Goal: Information Seeking & Learning: Learn about a topic

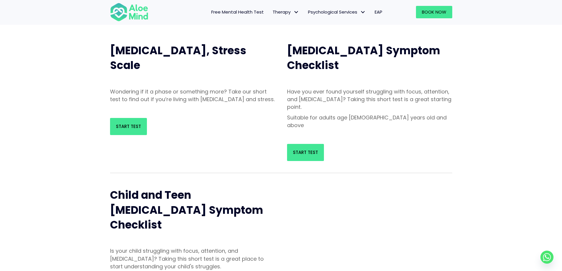
scroll to position [59, 0]
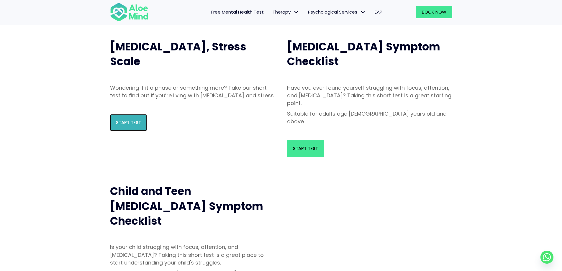
click at [114, 126] on link "Start Test" at bounding box center [128, 122] width 37 height 17
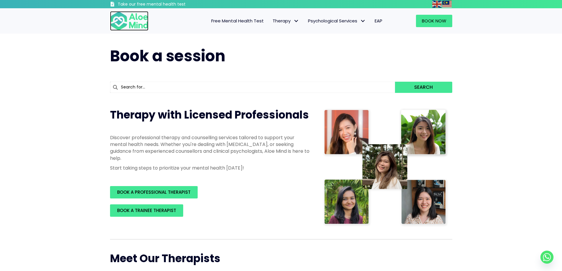
click at [136, 24] on img at bounding box center [129, 20] width 38 height 19
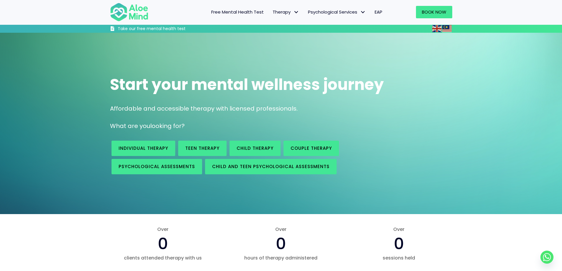
scroll to position [237, 0]
